Goal: Transaction & Acquisition: Purchase product/service

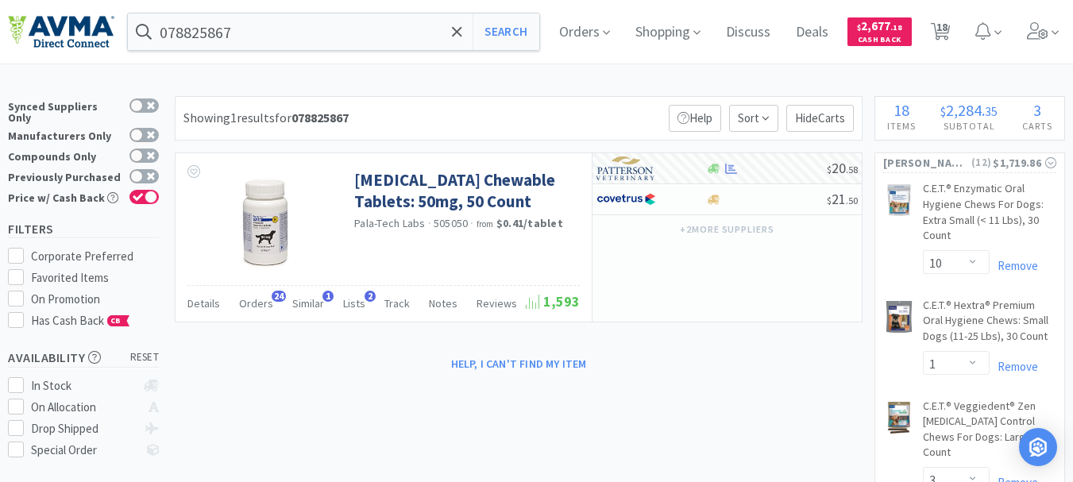
select select "10"
select select "1"
select select "3"
select select "2"
select select "1"
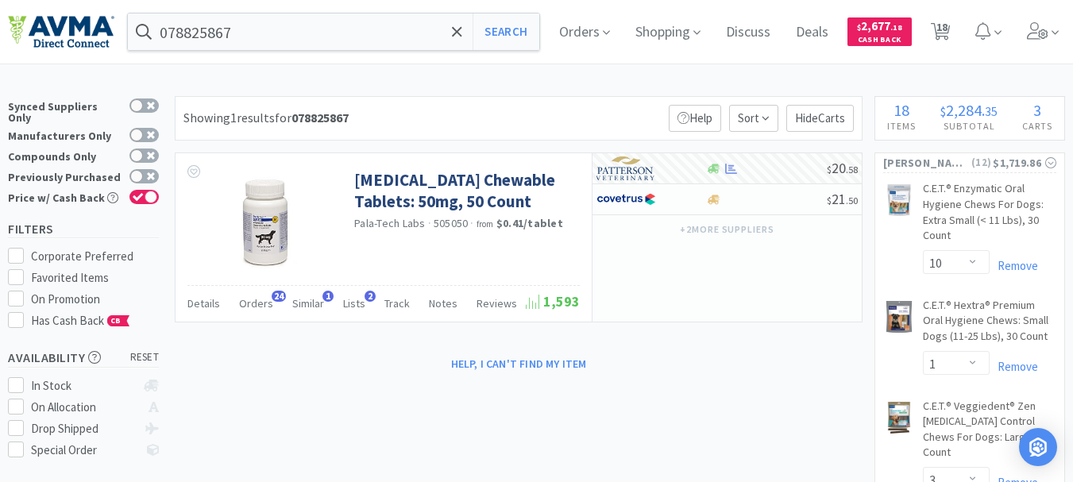
select select "1"
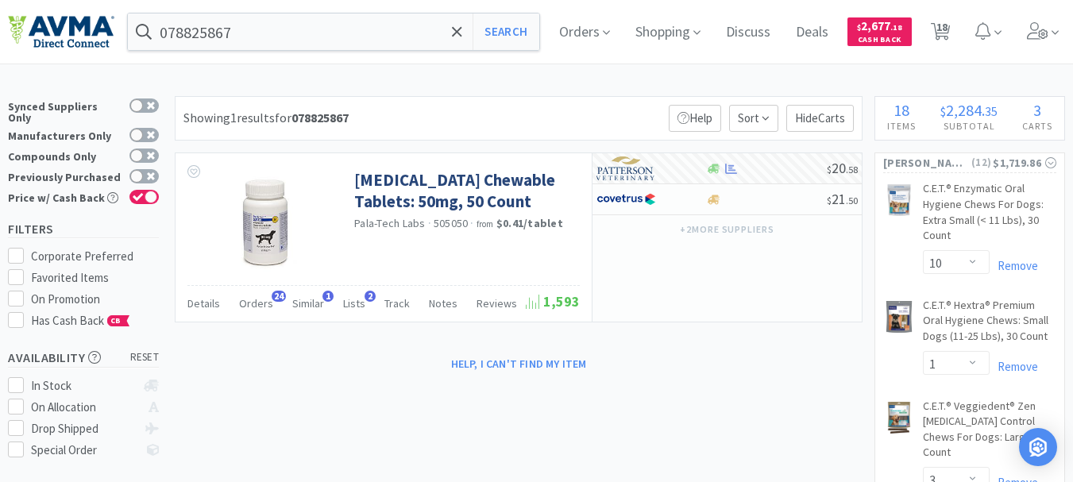
select select "1"
select select "2"
select select "3"
select select "2"
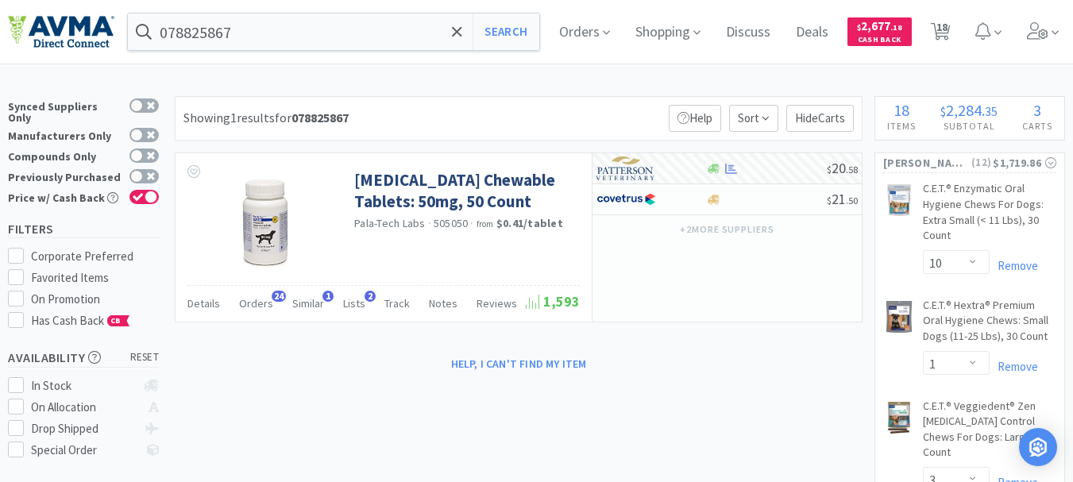
select select "12"
select select "24"
select select "1"
click at [242, 43] on input "078825867" at bounding box center [334, 32] width 412 height 37
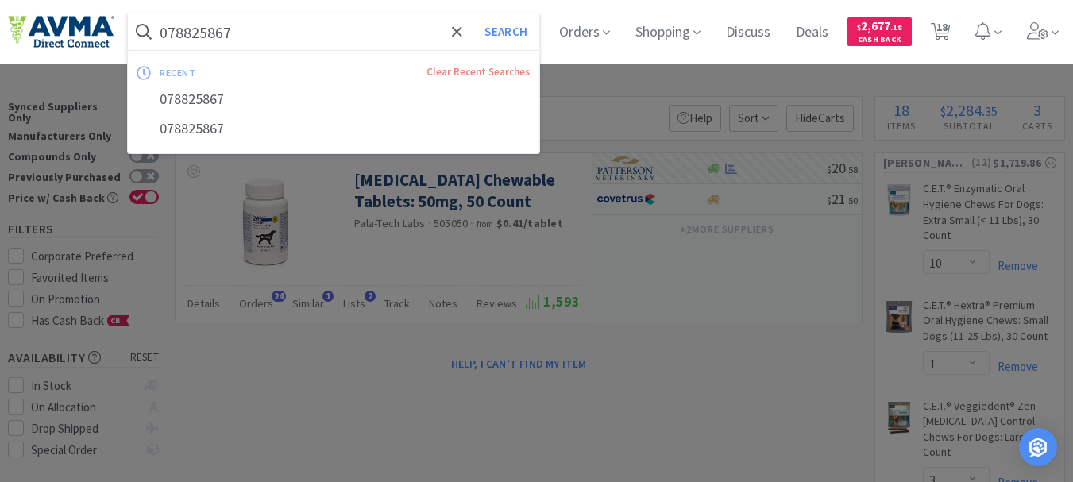
paste input "BUT66001"
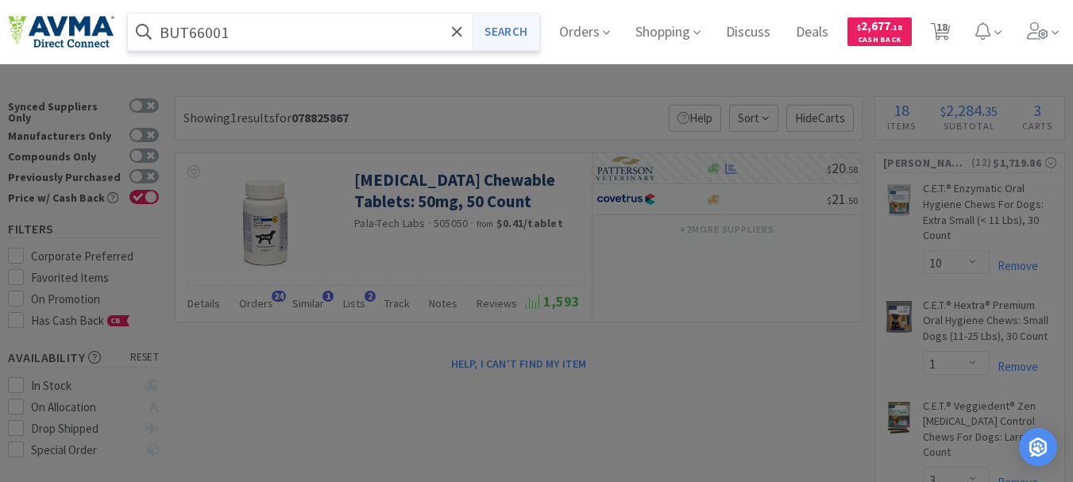
type input "BUT66001"
click at [529, 37] on button "Search" at bounding box center [506, 32] width 66 height 37
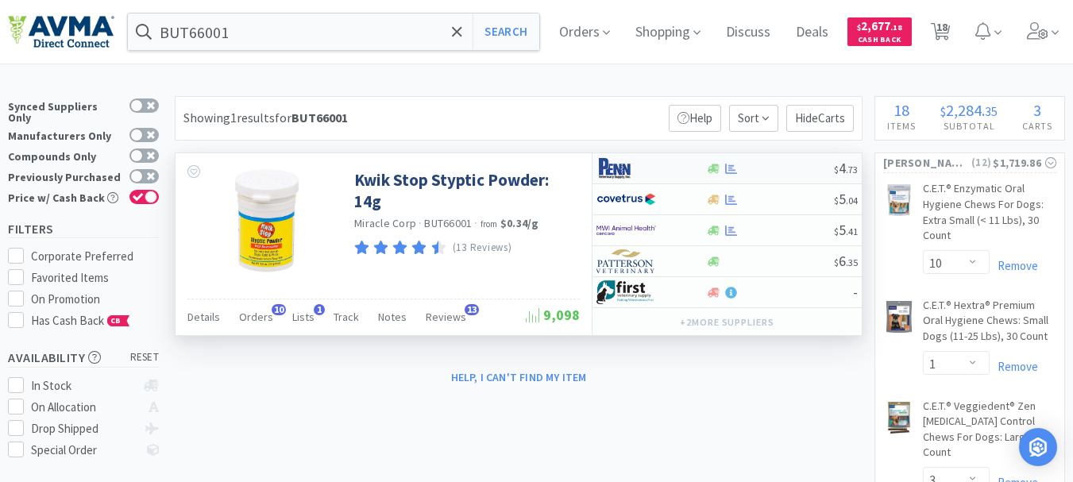
click at [623, 168] on img at bounding box center [627, 169] width 60 height 24
select select "1"
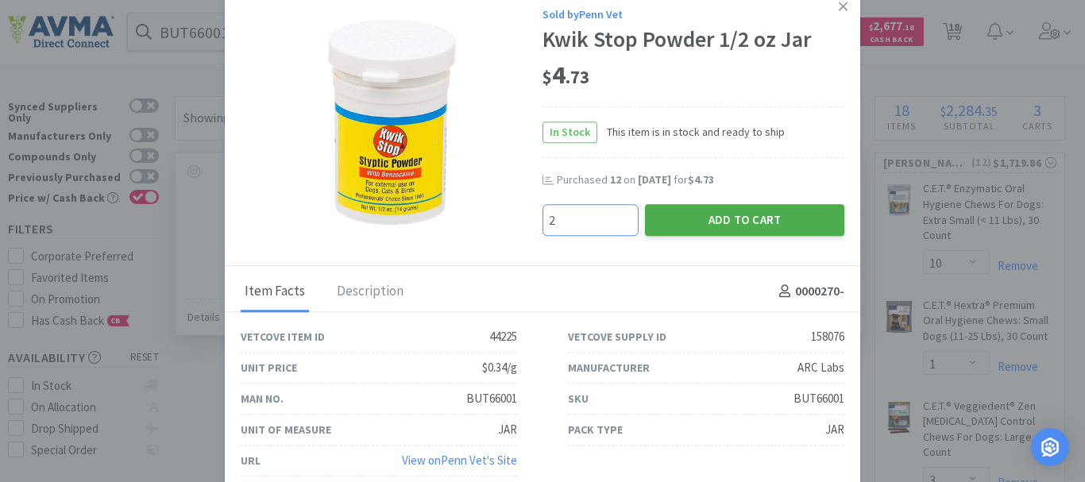
type input "2"
click at [733, 225] on button "Add to Cart" at bounding box center [744, 220] width 199 height 32
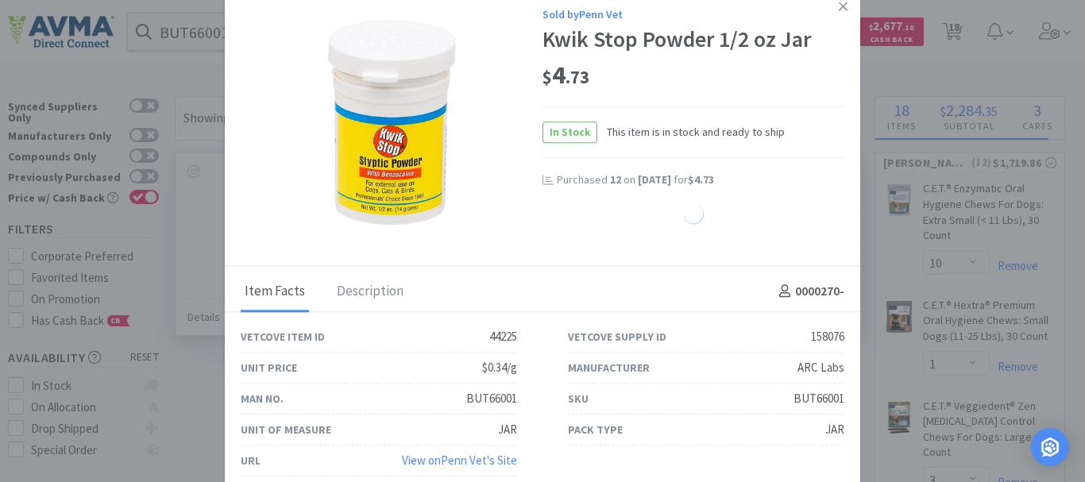
select select "2"
select select "12"
select select "24"
